Goal: Task Accomplishment & Management: Manage account settings

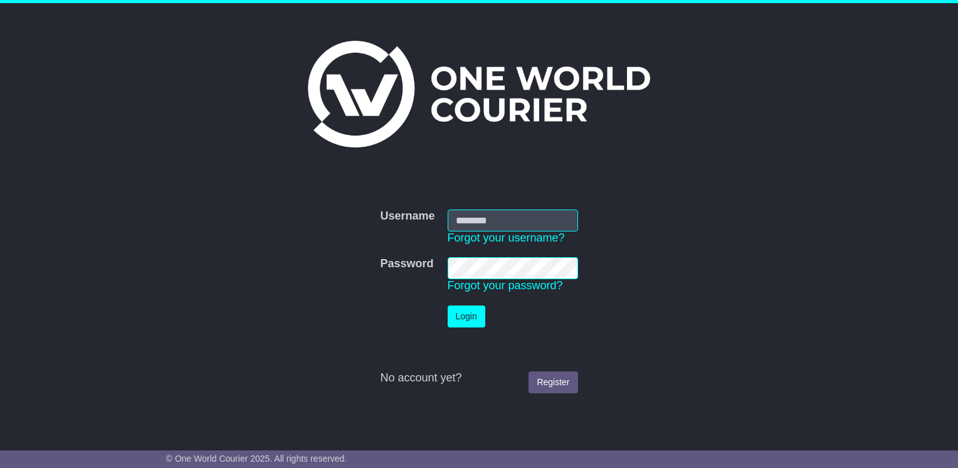
click at [323, 216] on form "Username Username Forgot your username? Password Password Forgot your password?…" at bounding box center [479, 301] width 626 height 196
click at [500, 233] on link "Forgot your username?" at bounding box center [506, 237] width 117 height 13
